Goal: Transaction & Acquisition: Purchase product/service

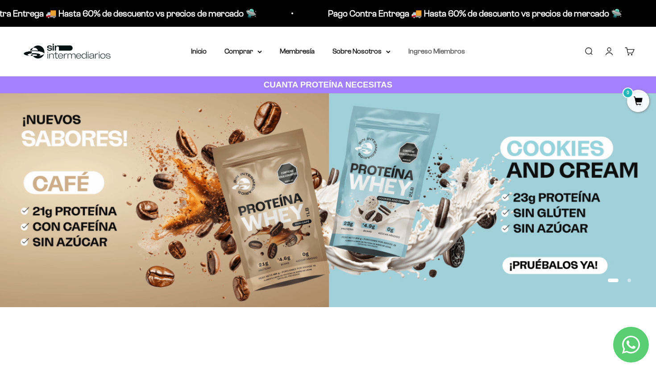
click at [424, 54] on link "Ingreso Miembros" at bounding box center [436, 51] width 57 height 8
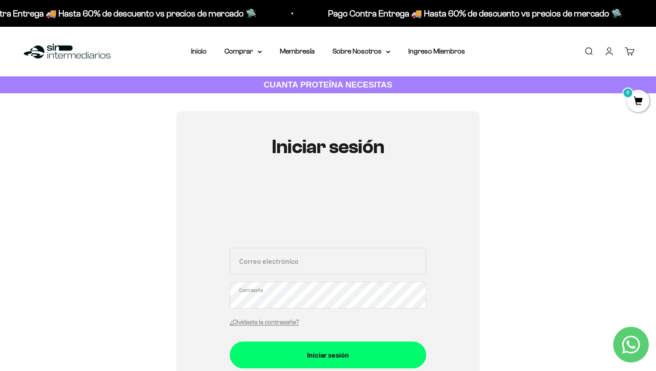
click at [272, 263] on input "Correo electrónico" at bounding box center [328, 261] width 196 height 27
type input "[EMAIL_ADDRESS][DOMAIN_NAME]"
click at [230, 342] on button "Iniciar sesión" at bounding box center [328, 355] width 196 height 27
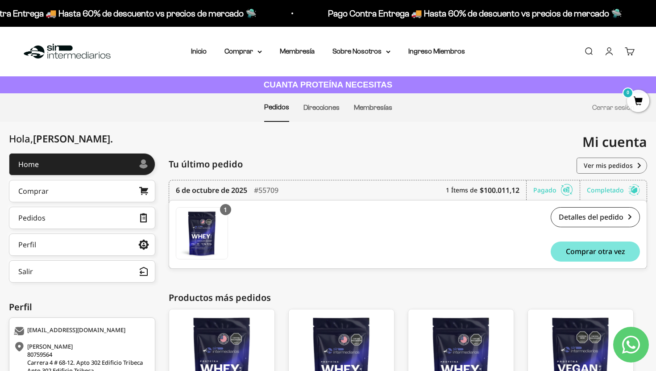
scroll to position [114, 0]
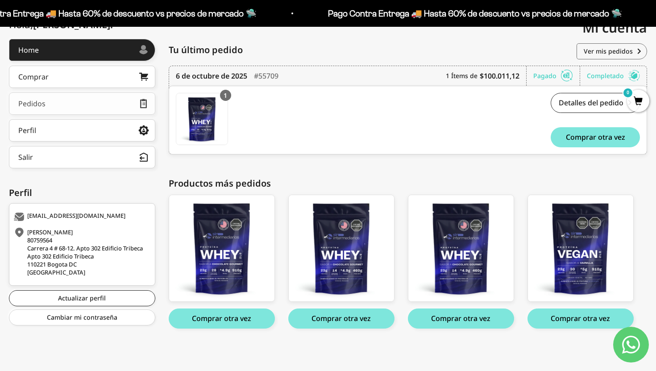
click at [95, 106] on link "Pedidos" at bounding box center [82, 103] width 146 height 22
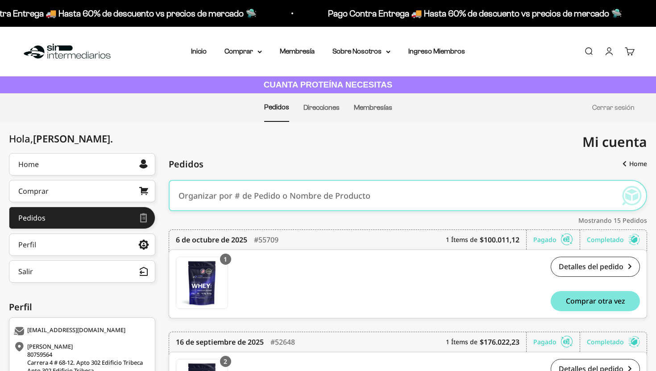
click at [95, 106] on ul "Pedidos Direcciones Membresías Cerrar sesión" at bounding box center [327, 107] width 613 height 29
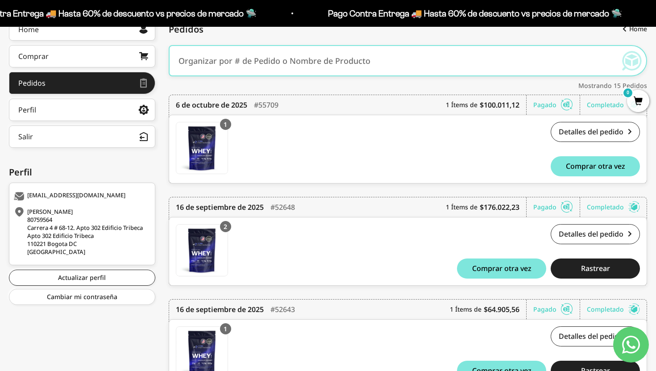
scroll to position [137, 0]
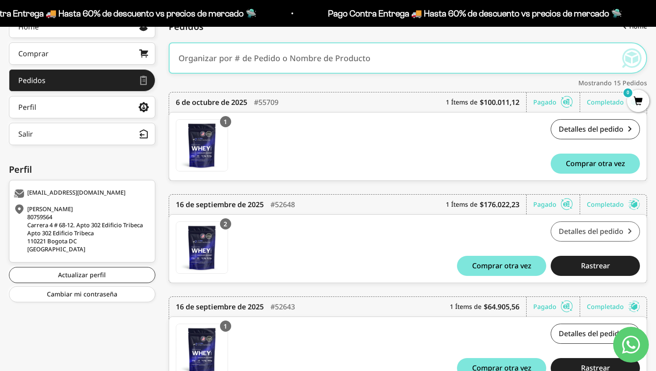
click at [599, 230] on link "Detalles del pedido" at bounding box center [595, 231] width 89 height 20
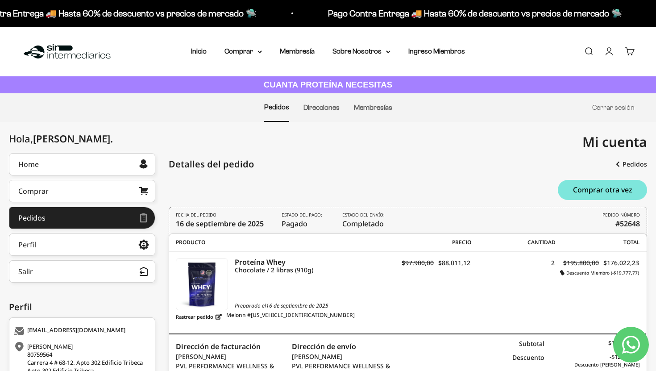
scroll to position [120, 0]
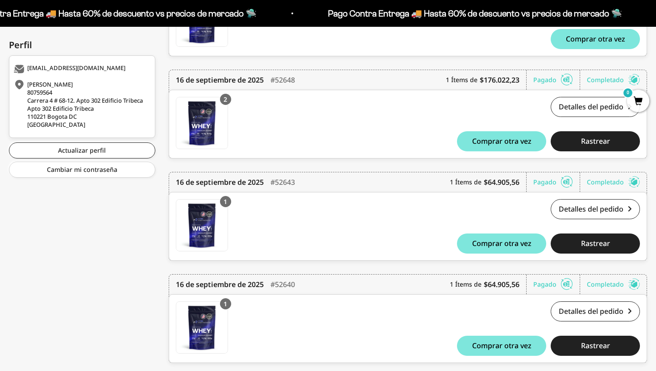
scroll to position [263, 0]
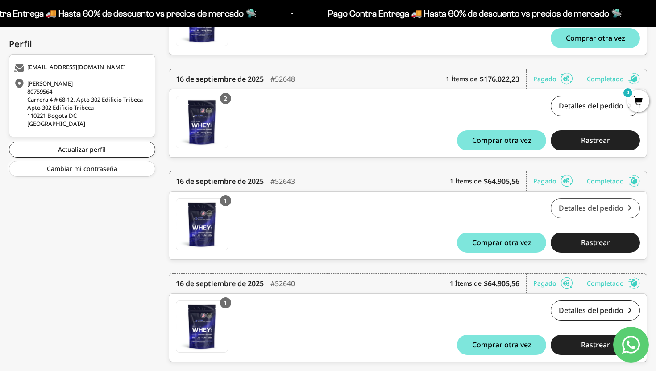
click at [592, 211] on link "Detalles del pedido" at bounding box center [595, 208] width 89 height 20
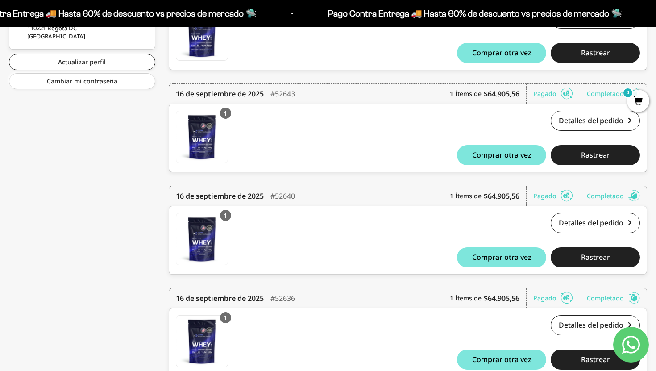
scroll to position [352, 0]
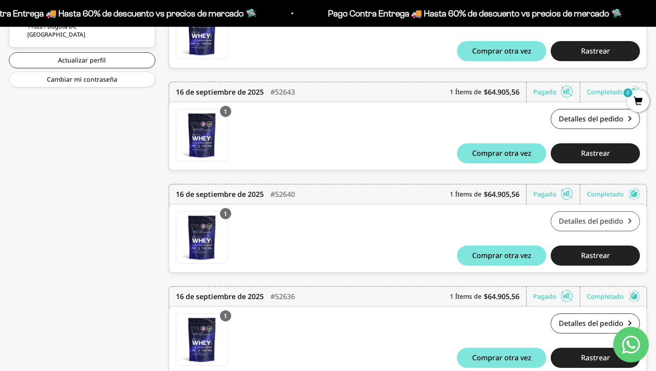
click at [601, 220] on link "Detalles del pedido" at bounding box center [595, 221] width 89 height 20
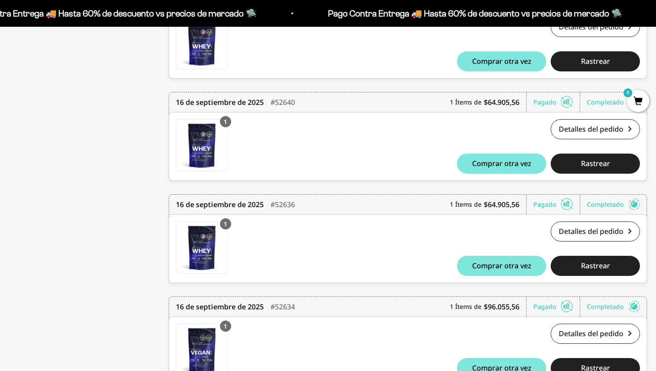
scroll to position [445, 0]
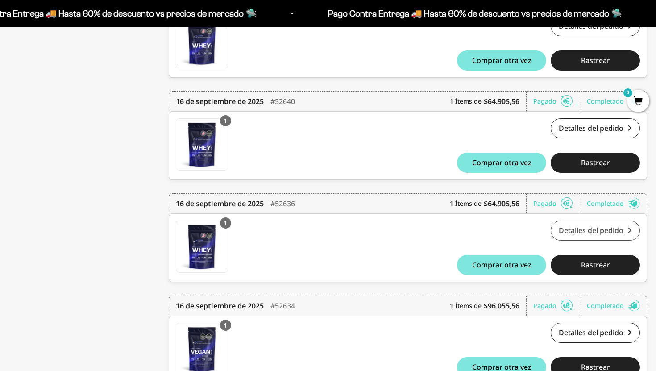
click at [596, 233] on link "Detalles del pedido" at bounding box center [595, 231] width 89 height 20
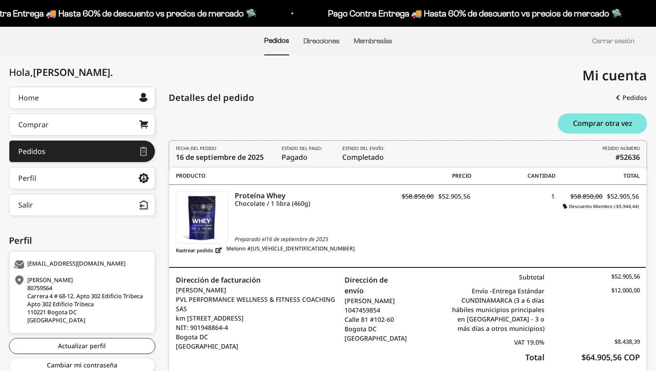
scroll to position [68, 0]
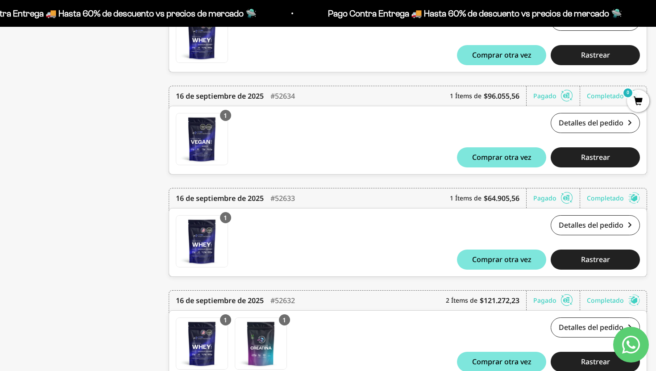
scroll to position [658, 0]
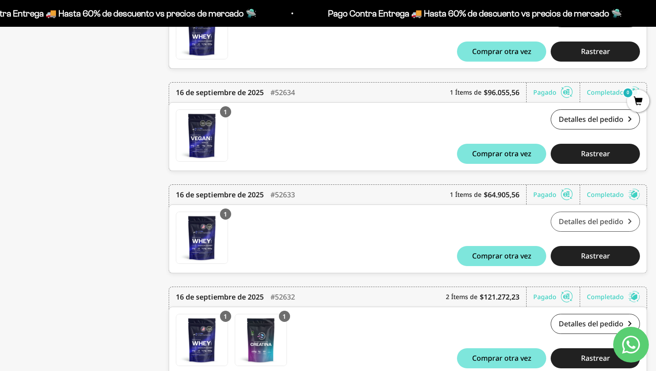
click at [586, 223] on link "Detalles del pedido" at bounding box center [595, 222] width 89 height 20
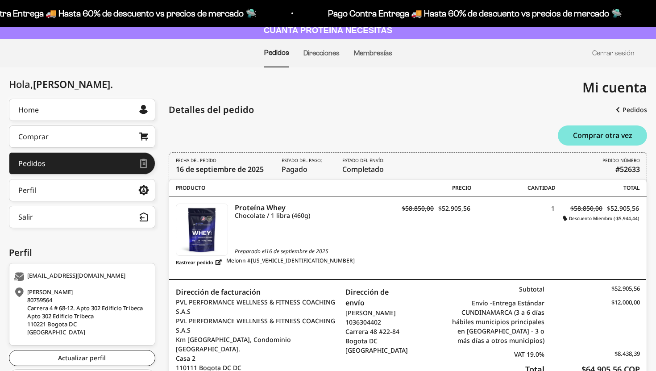
scroll to position [56, 0]
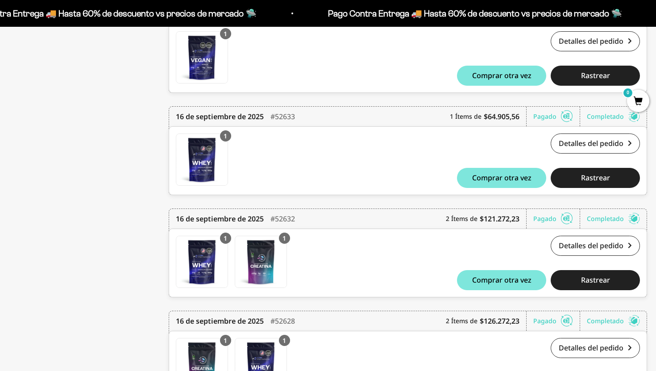
scroll to position [749, 0]
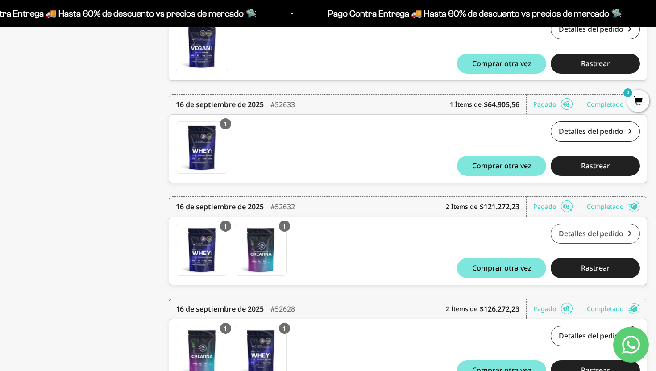
click at [600, 234] on link "Detalles del pedido" at bounding box center [595, 234] width 89 height 20
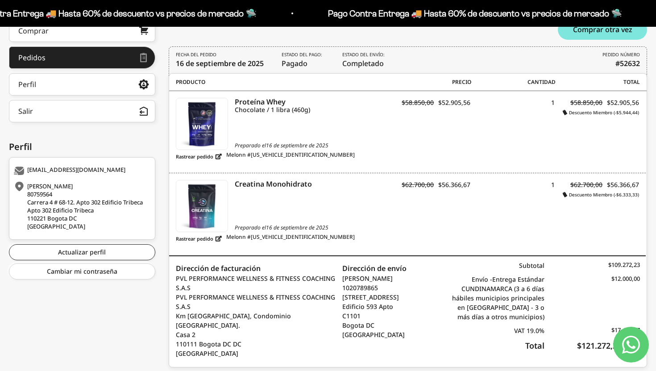
scroll to position [163, 0]
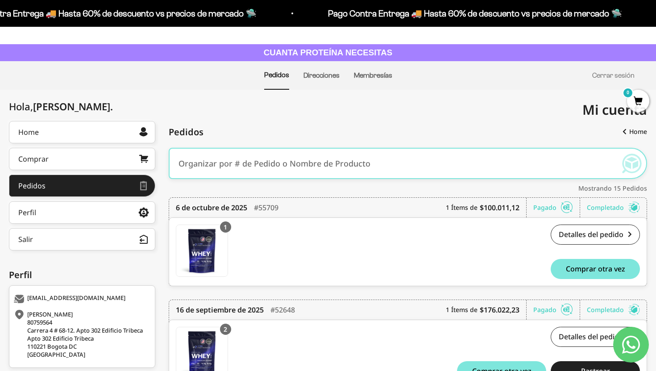
scroll to position [78, 0]
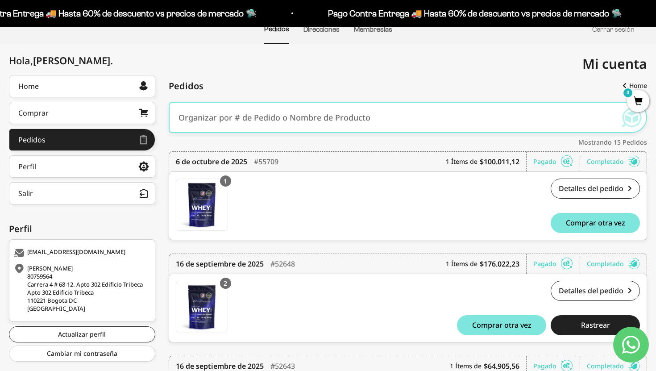
drag, startPoint x: 387, startPoint y: 327, endPoint x: 230, endPoint y: 269, distance: 167.1
click at [379, 327] on div "2 Proteína Whey - Chocolate - Chocolate / 2 libras (910g) Proteína Whey - Choco…" at bounding box center [294, 309] width 236 height 57
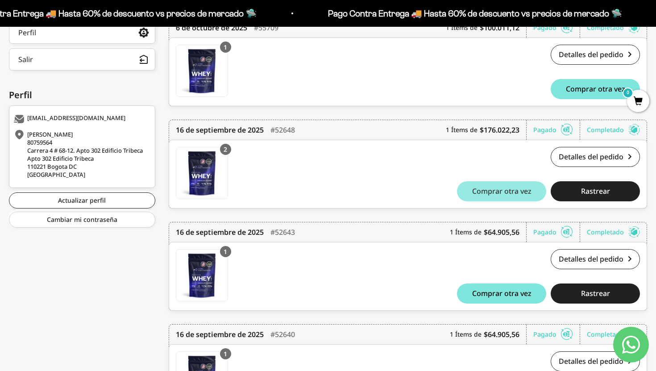
scroll to position [212, 0]
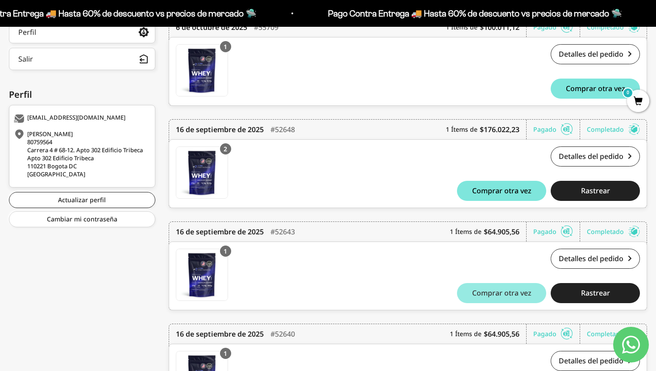
click at [499, 290] on span "Comprar otra vez" at bounding box center [501, 292] width 59 height 7
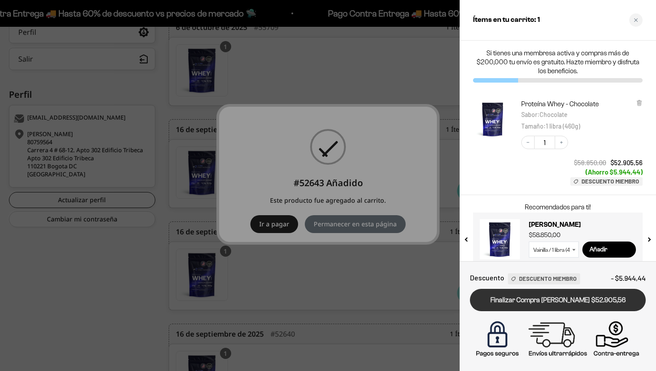
click at [525, 303] on link "Finalizar Compra Segura $52.905,56" at bounding box center [558, 300] width 176 height 23
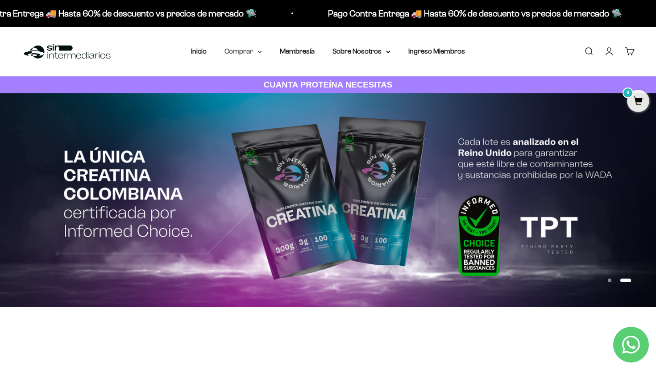
click at [243, 52] on summary "Comprar" at bounding box center [243, 52] width 37 height 12
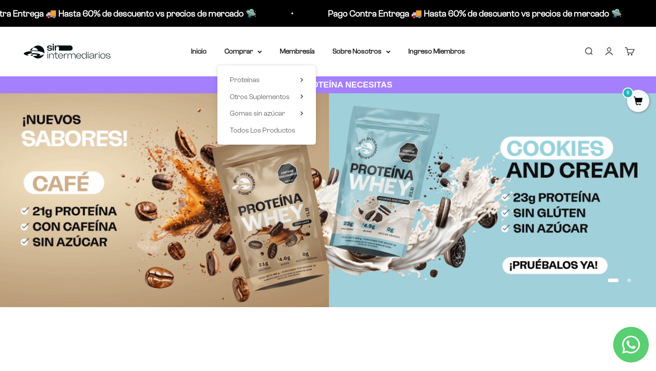
click at [508, 62] on div "Menú Buscar Inicio Comprar Proteínas Ver Todos Whey Iso Vegan Pancakes Pre-Entr…" at bounding box center [328, 52] width 656 height 50
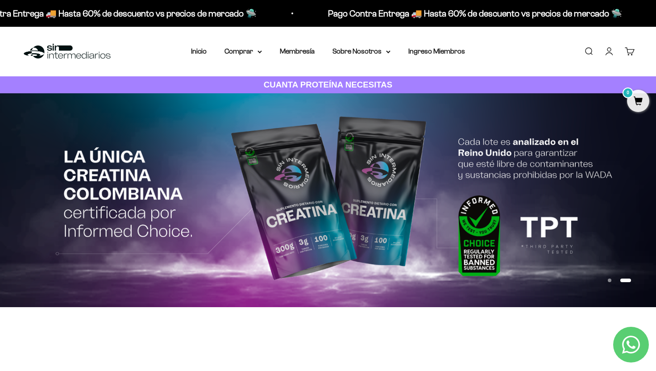
drag, startPoint x: 416, startPoint y: 52, endPoint x: 430, endPoint y: 61, distance: 16.6
click at [436, 52] on link "Ingreso Miembros" at bounding box center [436, 51] width 57 height 8
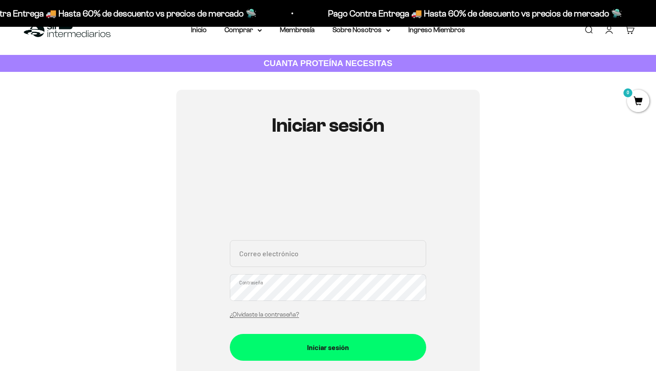
scroll to position [30, 0]
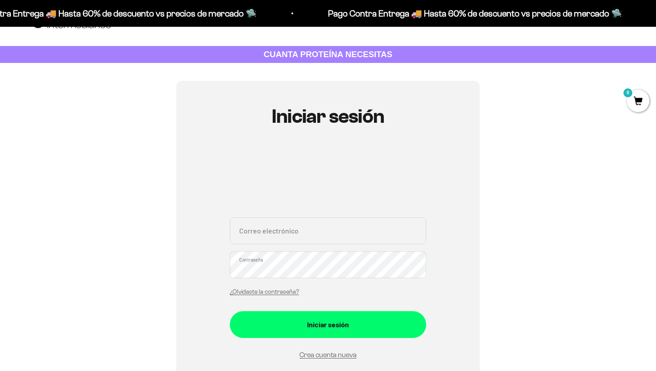
click at [282, 238] on input "Correo electrónico" at bounding box center [328, 230] width 196 height 27
type input "paslatvi@gmail.com"
click at [230, 311] on button "Iniciar sesión" at bounding box center [328, 324] width 196 height 27
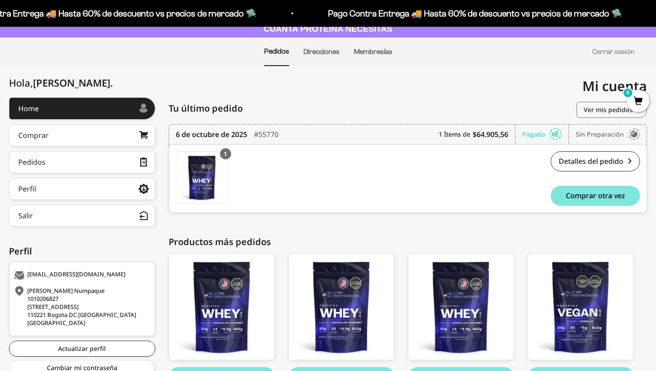
scroll to position [114, 0]
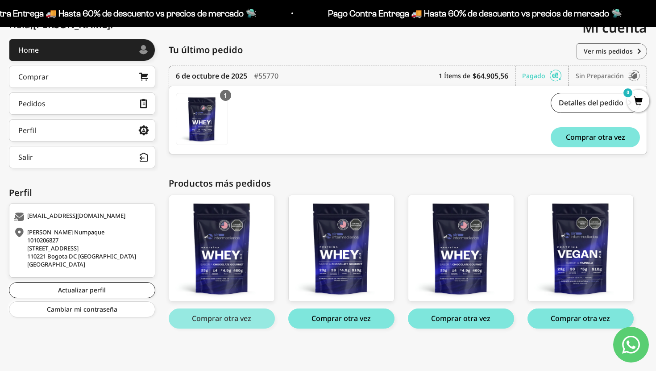
click at [218, 317] on button "Comprar otra vez" at bounding box center [222, 318] width 106 height 20
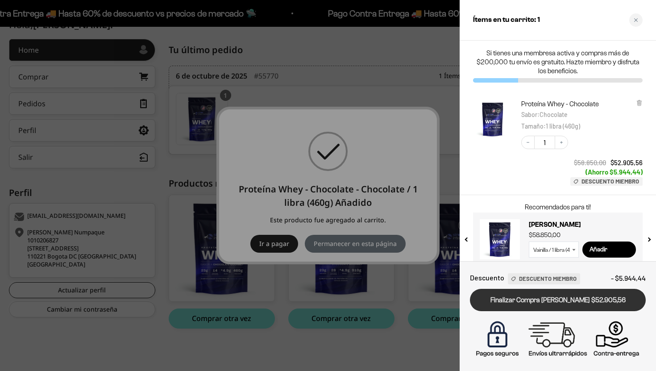
click at [558, 297] on link "Finalizar Compra Segura $52.905,56" at bounding box center [558, 300] width 176 height 23
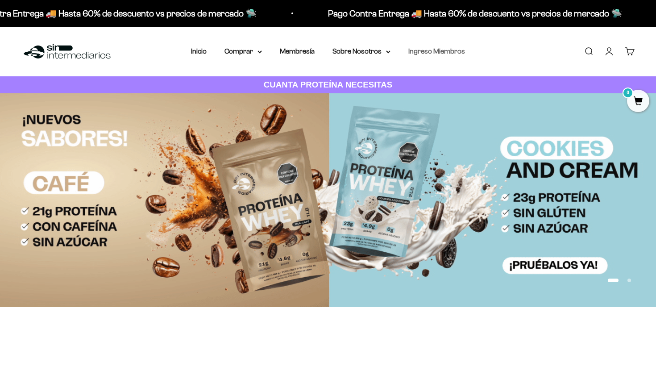
click at [425, 54] on link "Ingreso Miembros" at bounding box center [436, 51] width 57 height 8
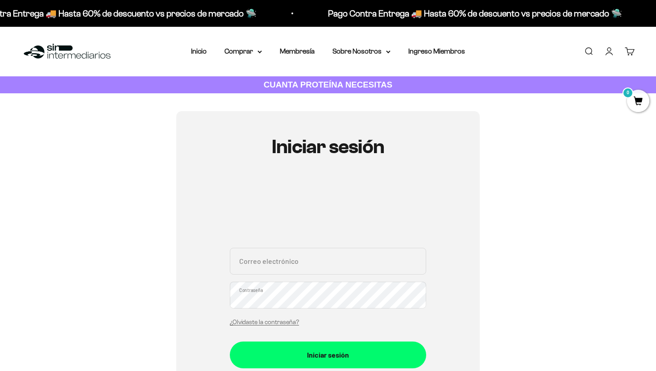
click at [295, 273] on input "Correo electrónico" at bounding box center [328, 261] width 196 height 27
type input "[EMAIL_ADDRESS][DOMAIN_NAME]"
click at [230, 342] on button "Iniciar sesión" at bounding box center [328, 355] width 196 height 27
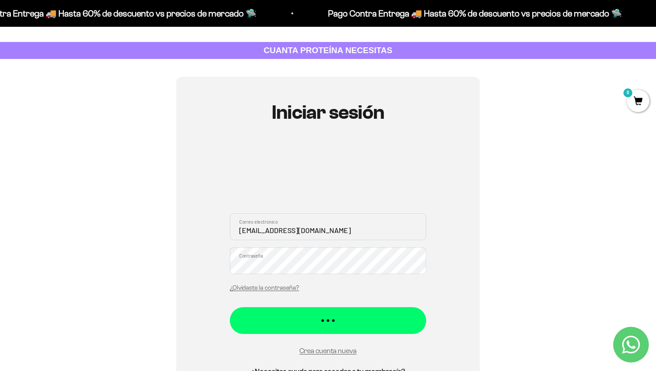
scroll to position [35, 0]
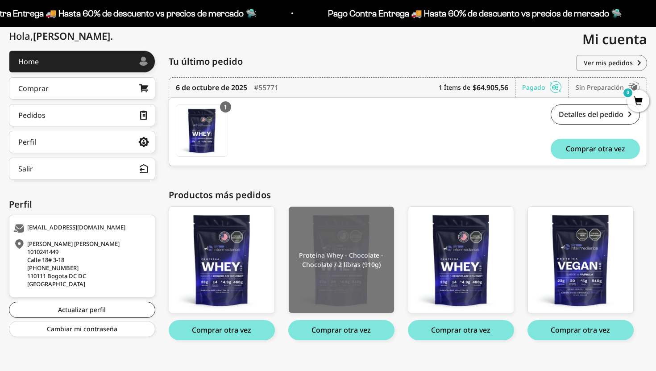
scroll to position [114, 0]
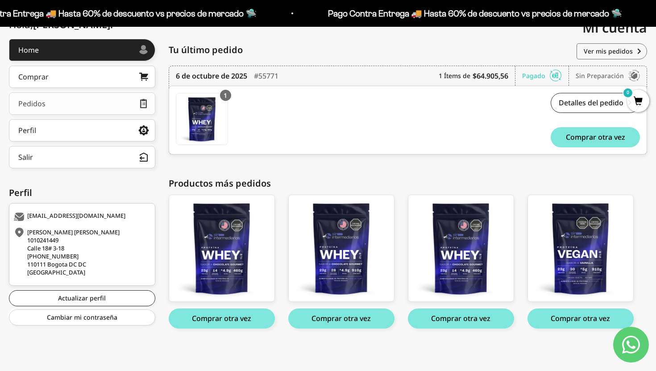
click at [103, 104] on link "Pedidos" at bounding box center [82, 103] width 146 height 22
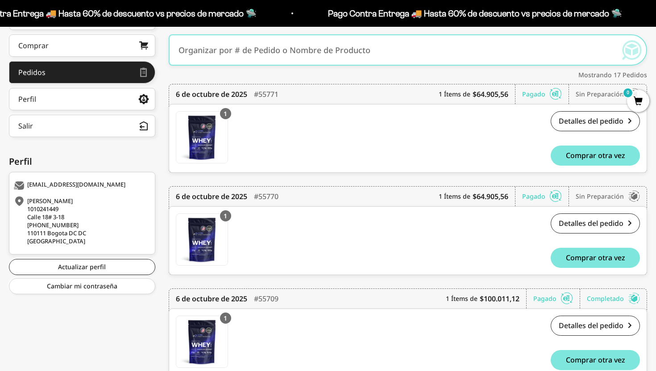
scroll to position [149, 0]
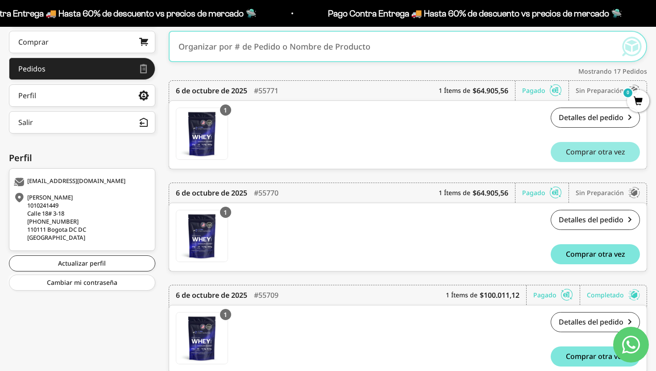
click at [583, 154] on span "Comprar otra vez" at bounding box center [595, 151] width 59 height 7
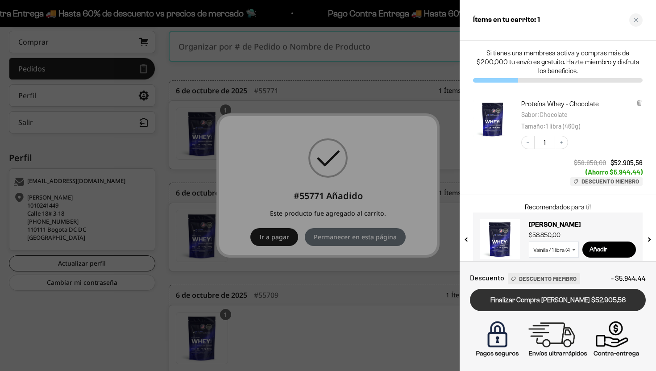
click at [549, 300] on link "Finalizar Compra [PERSON_NAME] $52.905,56" at bounding box center [558, 300] width 176 height 23
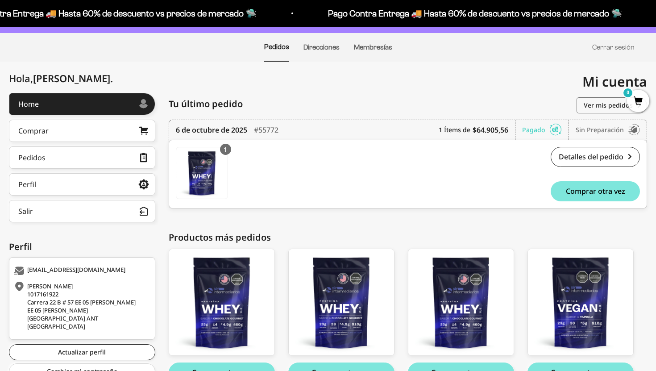
scroll to position [114, 0]
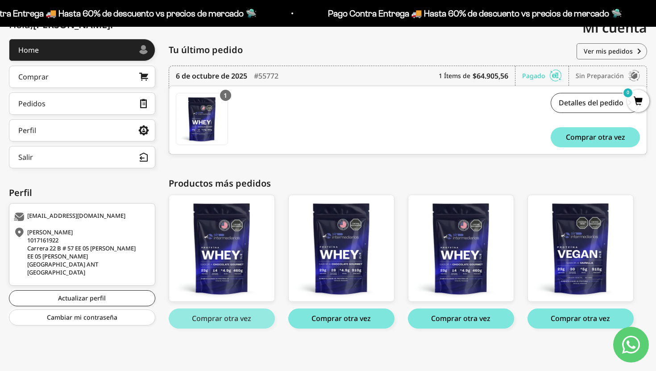
click at [223, 319] on button "Comprar otra vez" at bounding box center [222, 318] width 106 height 20
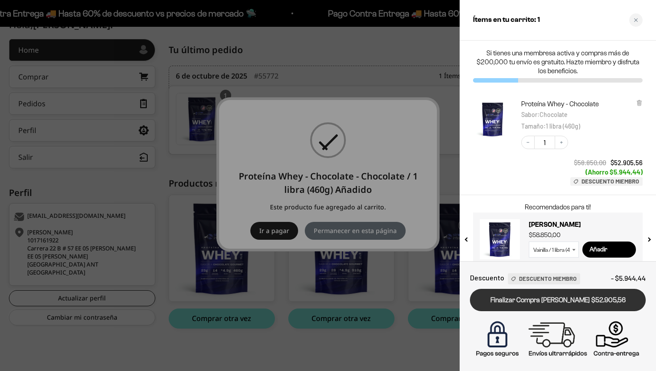
click at [529, 298] on link "Finalizar Compra [PERSON_NAME] $52.905,56" at bounding box center [558, 300] width 176 height 23
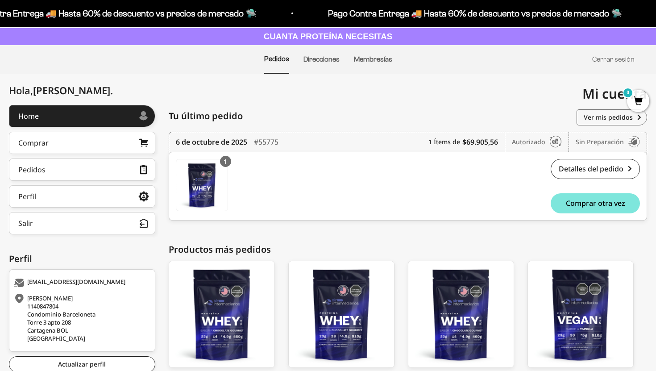
scroll to position [106, 0]
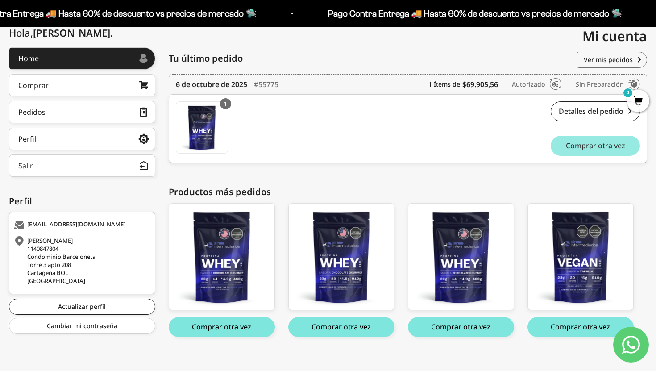
click at [583, 151] on button "Comprar otra vez" at bounding box center [595, 146] width 89 height 20
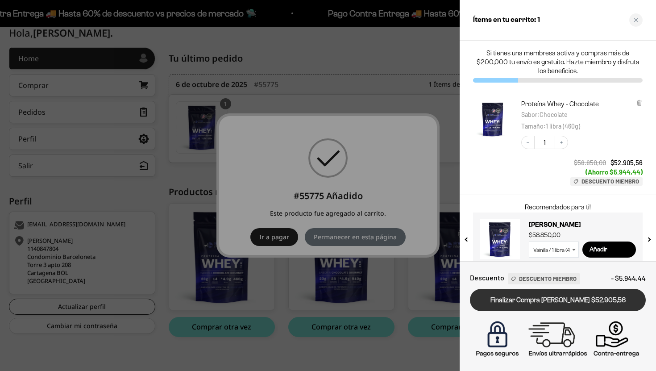
click at [541, 300] on link "Finalizar Compra [PERSON_NAME] $52.905,56" at bounding box center [558, 300] width 176 height 23
